Goal: Task Accomplishment & Management: Manage account settings

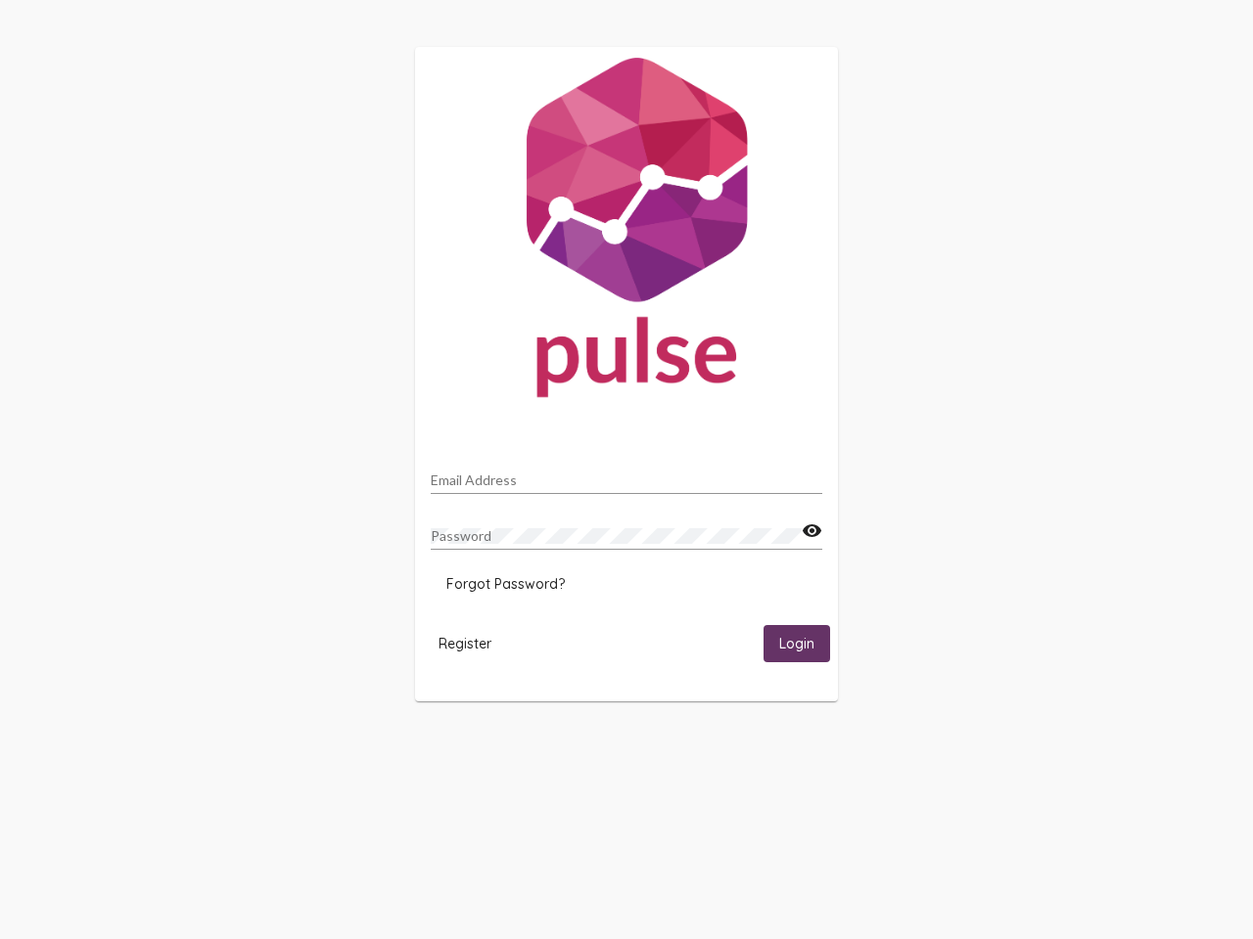
click at [626, 475] on input "Email Address" at bounding box center [626, 481] width 391 height 16
click at [811, 531] on mat-icon "visibility" at bounding box center [812, 531] width 21 height 23
click at [505, 584] on span "Forgot Password?" at bounding box center [505, 584] width 118 height 18
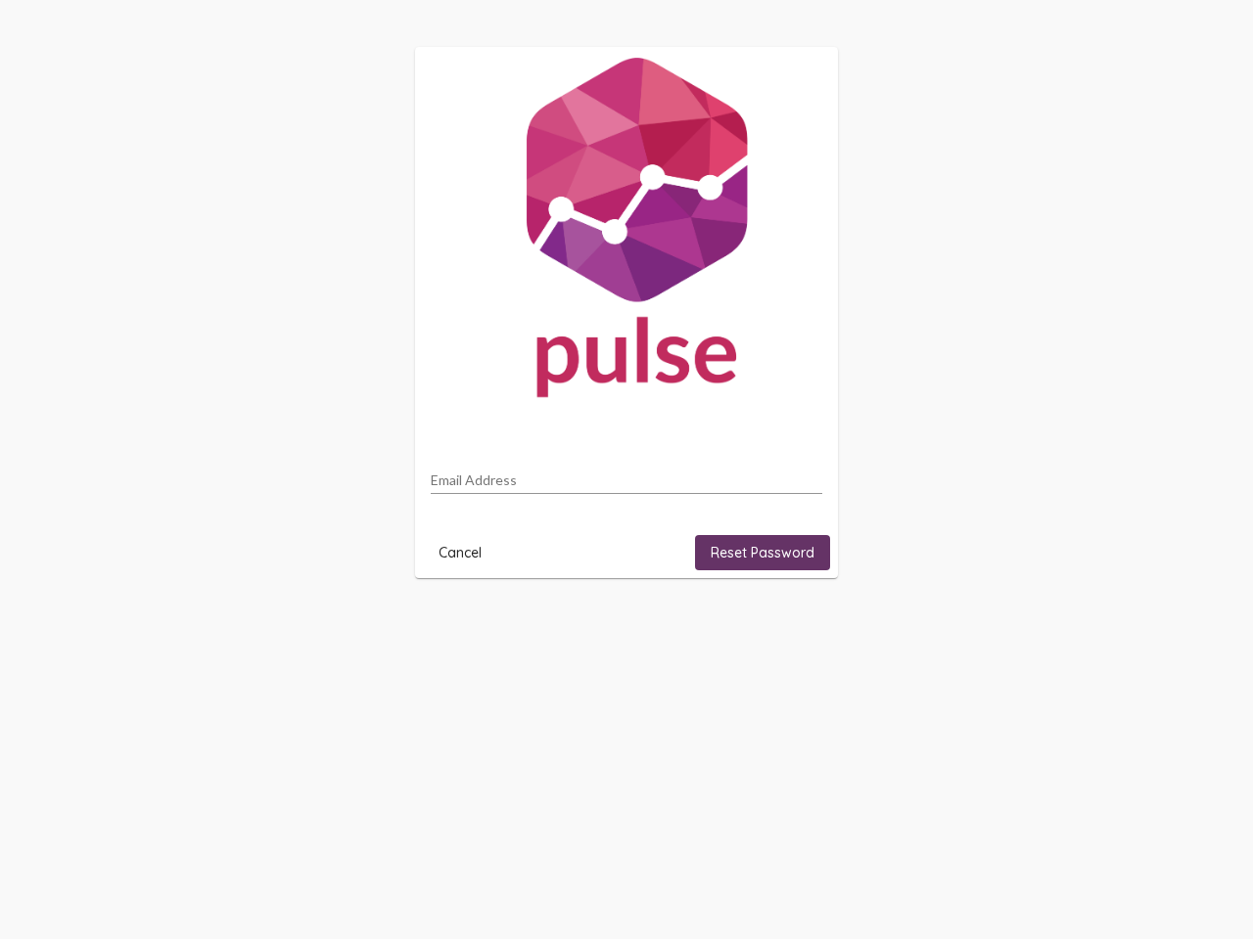
click at [465, 625] on html "Email Address Cancel Reset Password" at bounding box center [626, 312] width 1253 height 625
click at [797, 625] on html "Email Address Cancel Reset Password" at bounding box center [626, 312] width 1253 height 625
